Goal: Information Seeking & Learning: Understand process/instructions

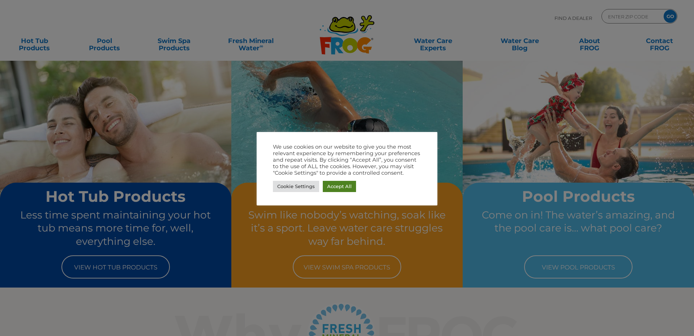
drag, startPoint x: 334, startPoint y: 188, endPoint x: 242, endPoint y: 107, distance: 122.4
click at [335, 188] on link "Accept All" at bounding box center [339, 186] width 33 height 11
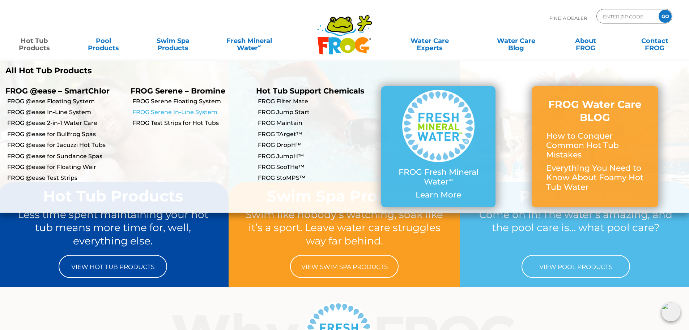
click at [166, 113] on link "FROG Serene In-Line System" at bounding box center [191, 112] width 118 height 8
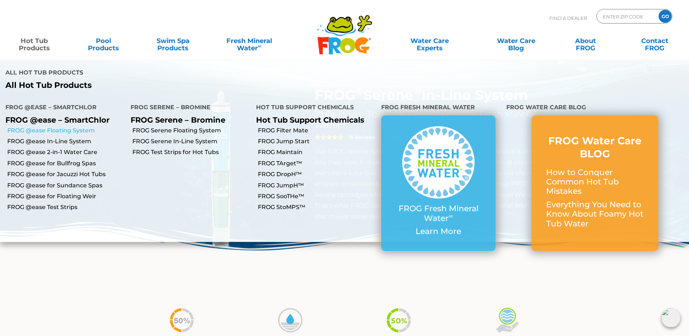
click at [38, 127] on link "FROG @ease Floating System" at bounding box center [66, 131] width 118 height 8
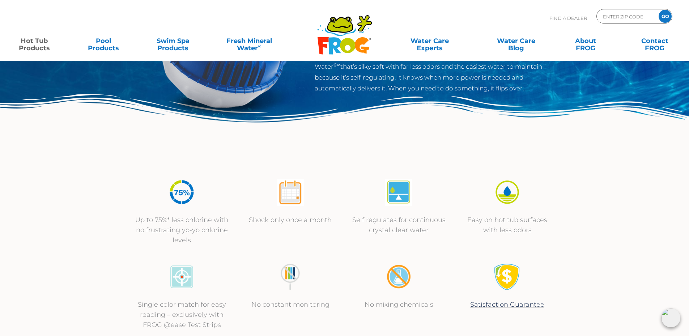
scroll to position [36, 0]
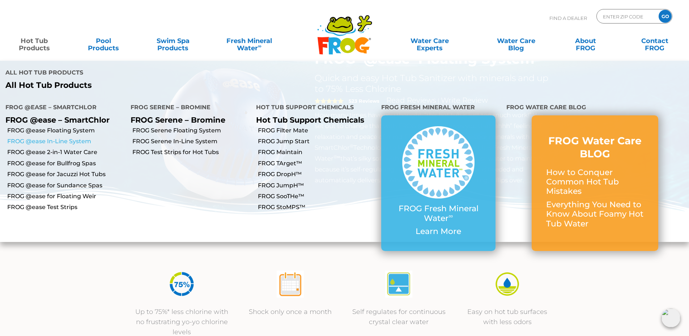
click at [45, 137] on link "FROG @ease In-Line System" at bounding box center [66, 141] width 118 height 8
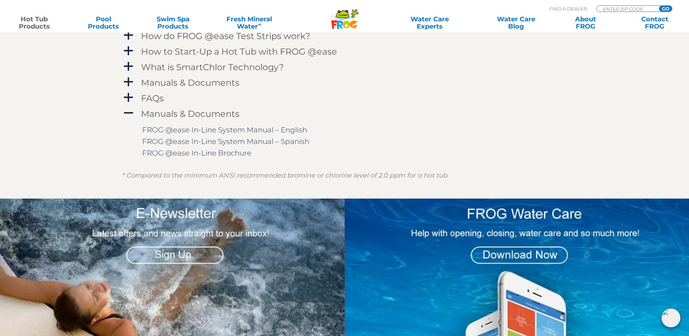
scroll to position [614, 0]
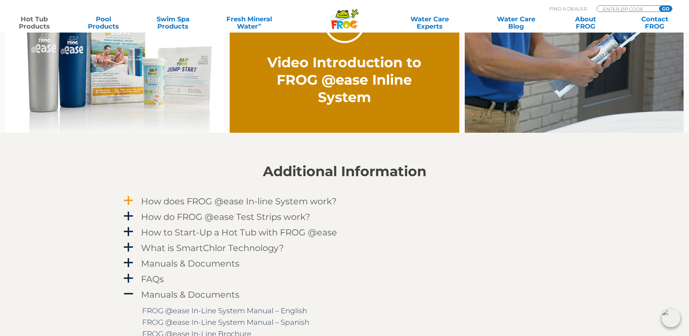
click at [227, 202] on h4 "How does FROG @ease In-line System work?" at bounding box center [239, 201] width 196 height 10
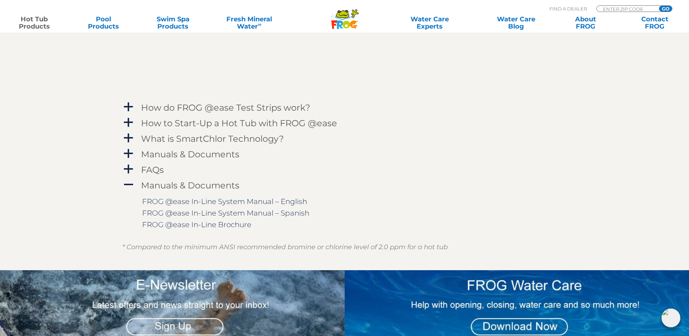
scroll to position [976, 0]
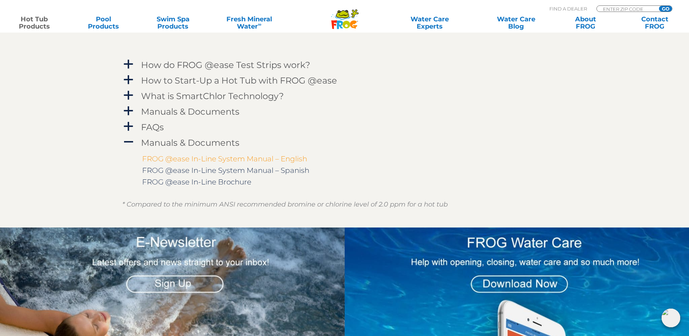
click at [214, 157] on link "FROG @ease In-Line System Manual – English" at bounding box center [224, 158] width 165 height 9
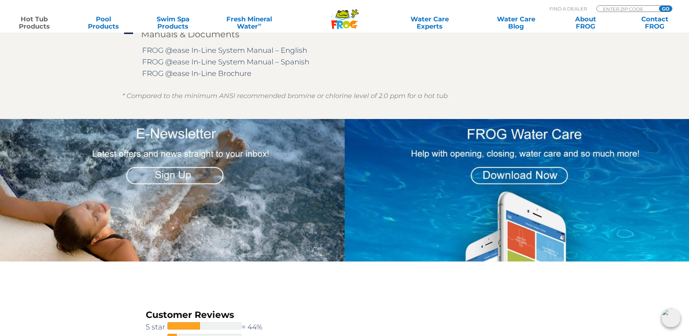
scroll to position [1048, 0]
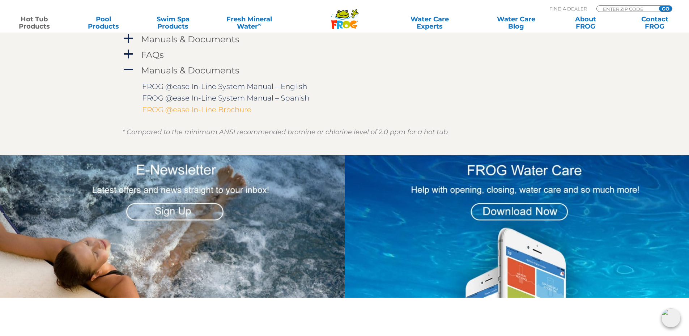
click at [178, 110] on link "FROG @ease In-Line Brochure" at bounding box center [196, 109] width 109 height 9
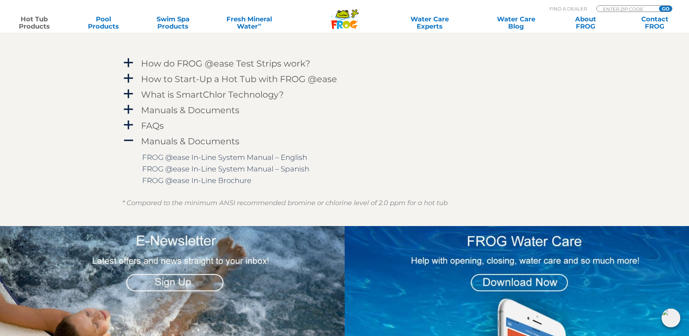
scroll to position [831, 0]
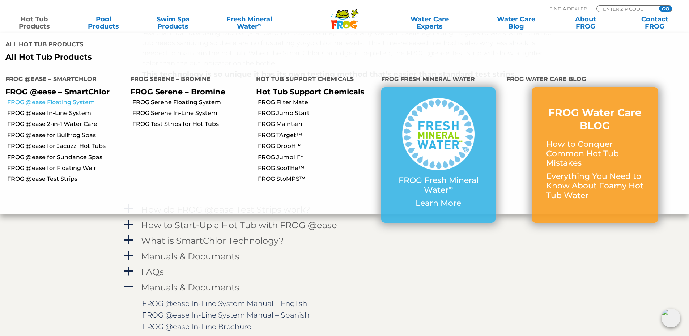
click at [50, 98] on link "FROG @ease Floating System" at bounding box center [66, 102] width 118 height 8
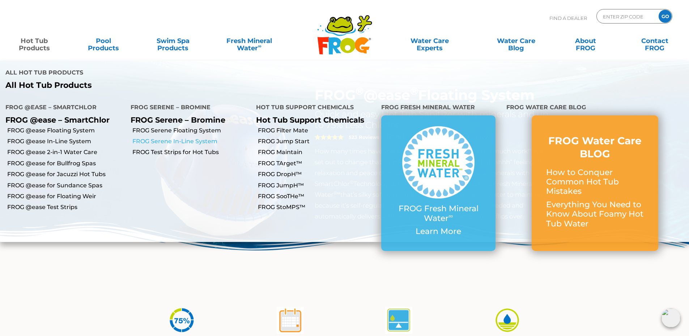
click at [180, 137] on link "FROG Serene In-Line System" at bounding box center [191, 141] width 118 height 8
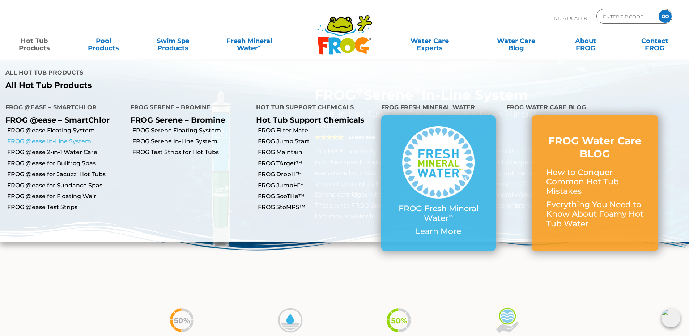
click at [51, 137] on link "FROG @ease In-Line System" at bounding box center [66, 141] width 118 height 8
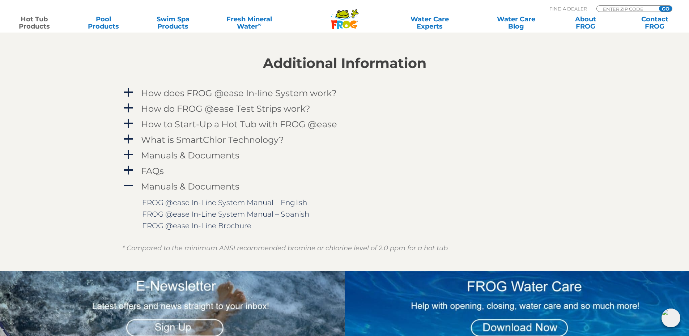
scroll to position [759, 0]
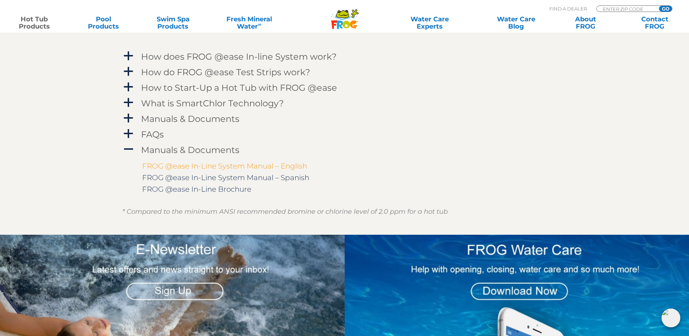
click at [240, 165] on link "FROG @ease In-Line System Manual – English" at bounding box center [224, 166] width 165 height 9
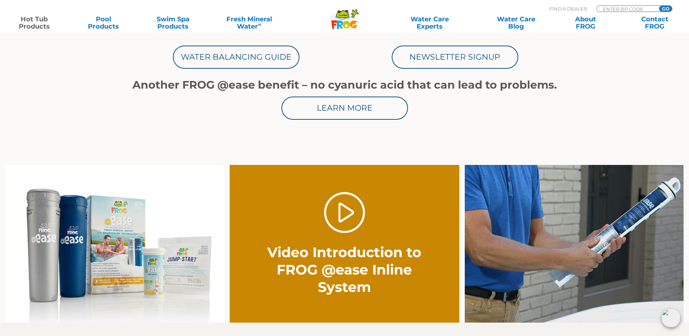
scroll to position [398, 0]
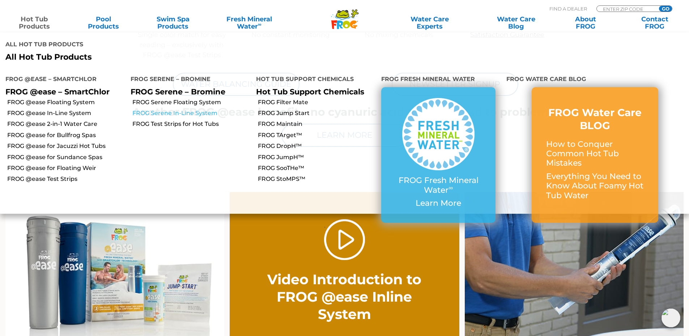
click at [177, 109] on link "FROG Serene In-Line System" at bounding box center [191, 113] width 118 height 8
